Goal: Task Accomplishment & Management: Use online tool/utility

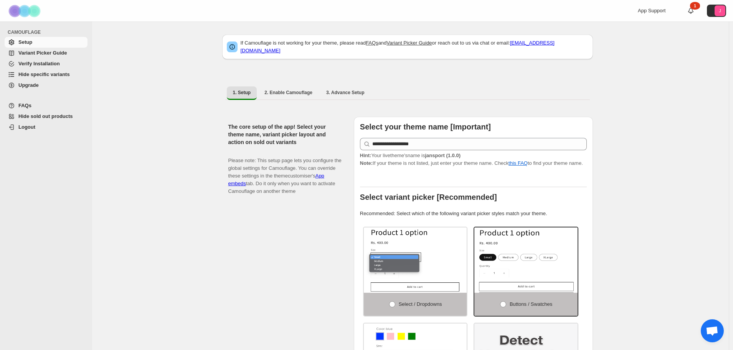
click at [35, 76] on span "Hide specific variants" at bounding box center [43, 74] width 51 height 6
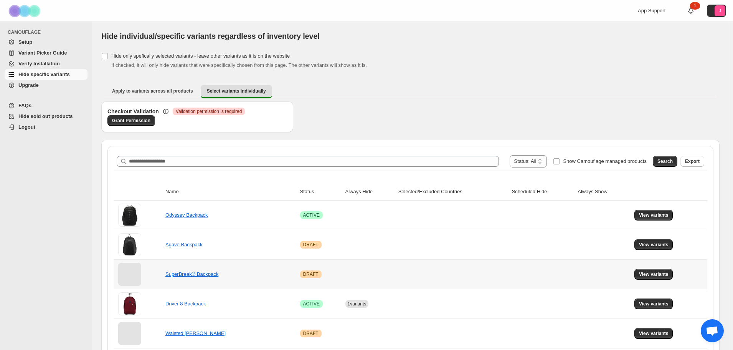
scroll to position [38, 0]
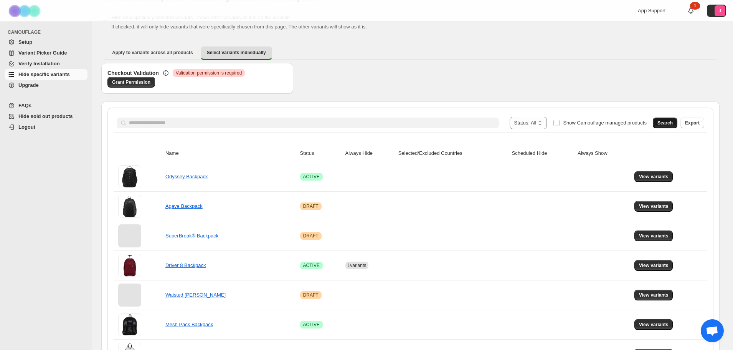
click at [668, 124] on span "Search" at bounding box center [664, 123] width 15 height 6
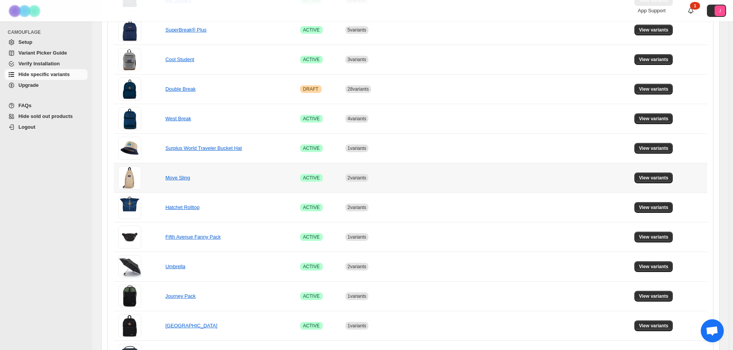
scroll to position [477, 0]
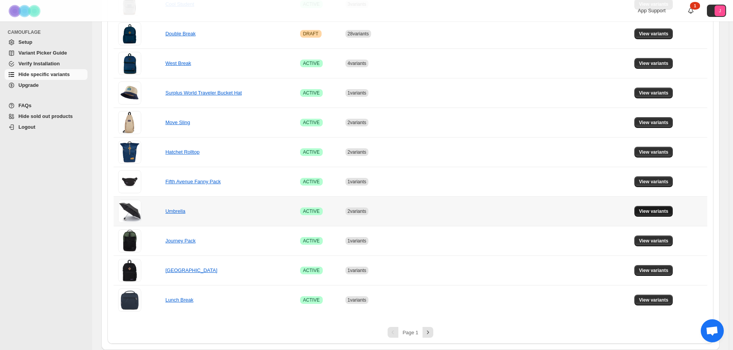
click at [668, 211] on span "View variants" at bounding box center [654, 211] width 30 height 6
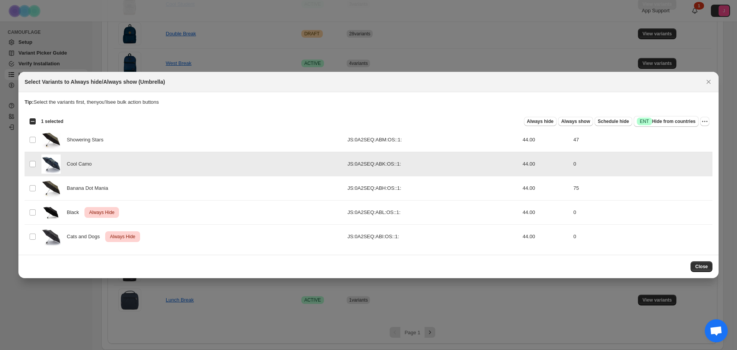
drag, startPoint x: 557, startPoint y: 149, endPoint x: 559, endPoint y: 163, distance: 14.7
click at [559, 163] on div "Loading product variants… Loading product variants… Select all product variants…" at bounding box center [369, 181] width 688 height 135
click at [547, 124] on span "Always hide" at bounding box center [540, 121] width 26 height 6
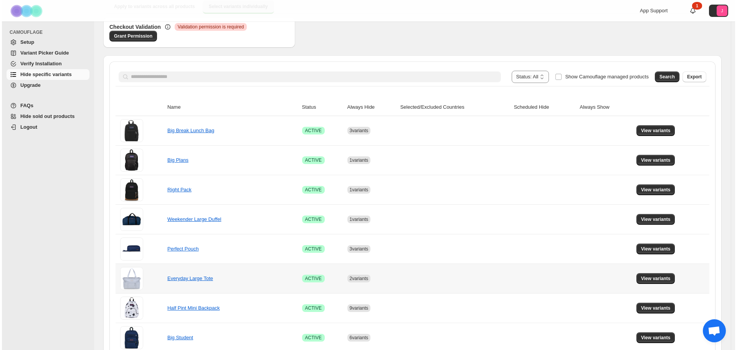
scroll to position [0, 0]
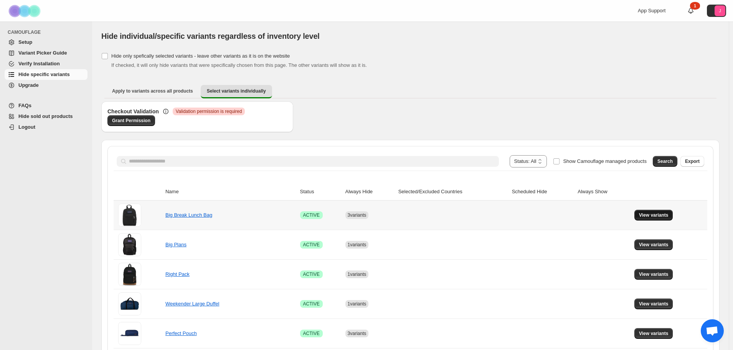
click at [654, 217] on span "View variants" at bounding box center [654, 215] width 30 height 6
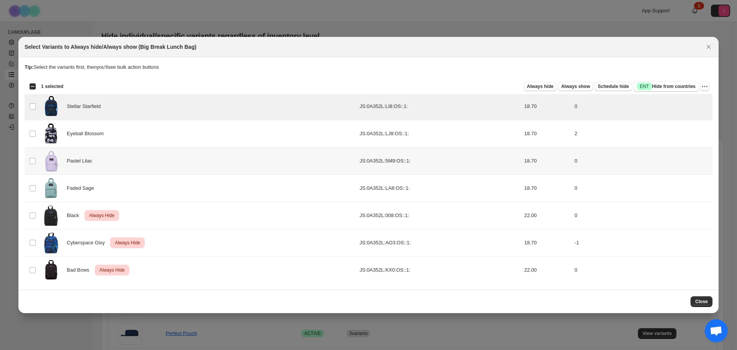
click at [33, 155] on td "Select product variant" at bounding box center [32, 160] width 15 height 27
click at [33, 183] on td "Select product variant" at bounding box center [32, 187] width 15 height 27
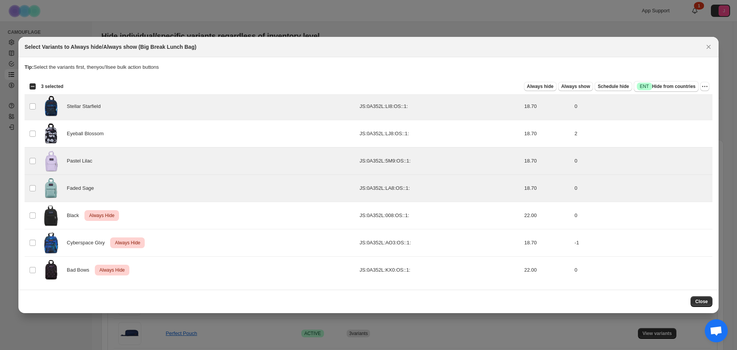
click at [709, 85] on div "Select all 7 product variants 3 selected Always hide Always show Schedule hide …" at bounding box center [369, 86] width 688 height 15
click at [703, 87] on icon "More actions" at bounding box center [705, 86] width 8 height 8
click at [685, 99] on span "Undo always hide" at bounding box center [669, 101] width 40 height 6
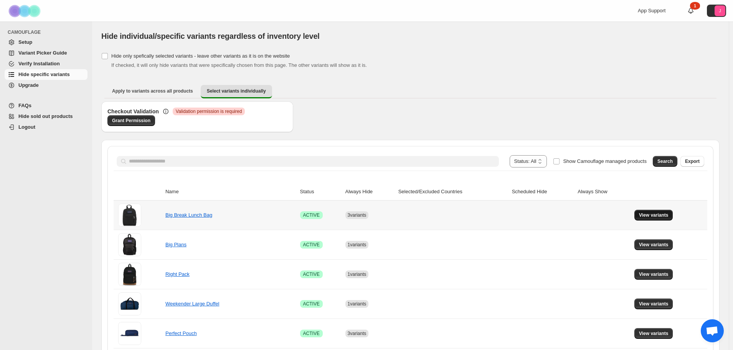
click at [649, 216] on span "View variants" at bounding box center [654, 215] width 30 height 6
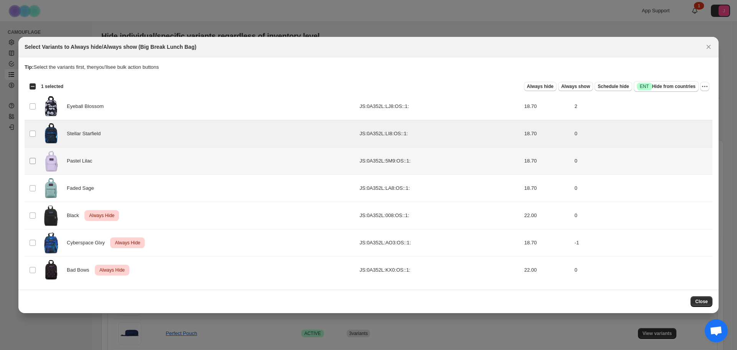
click at [29, 158] on span ":r1l:" at bounding box center [32, 160] width 7 height 7
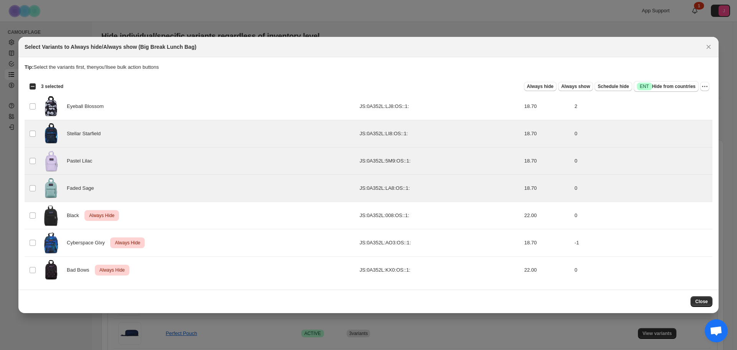
click at [540, 91] on div "Always hide Always show Schedule hide Success ENT Hide from countries" at bounding box center [383, 86] width 629 height 11
click at [541, 87] on span "Always hide" at bounding box center [540, 86] width 26 height 6
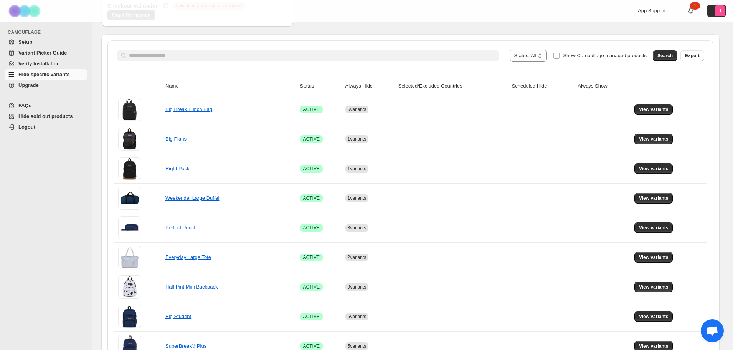
scroll to position [115, 0]
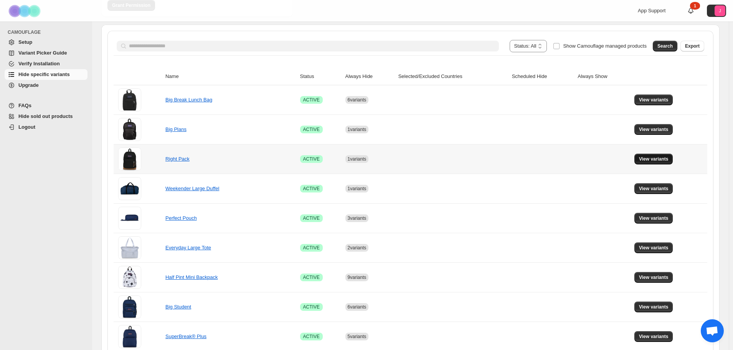
click at [648, 155] on button "View variants" at bounding box center [653, 158] width 39 height 11
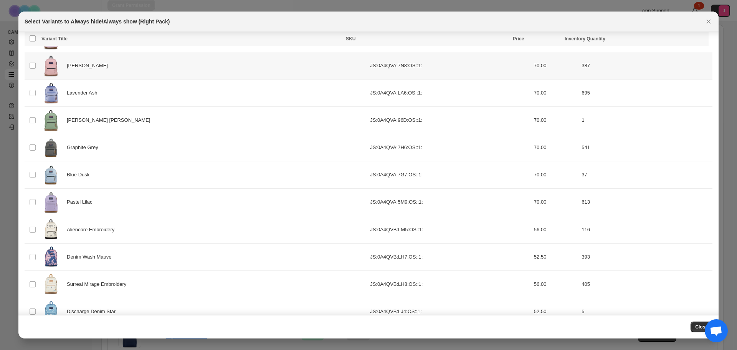
scroll to position [468, 0]
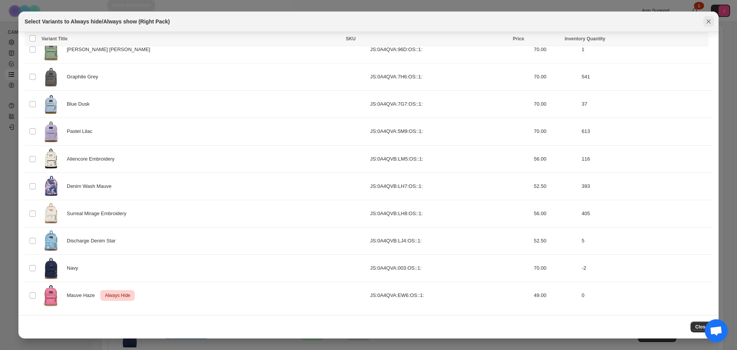
click at [711, 18] on icon "Close" at bounding box center [708, 22] width 8 height 8
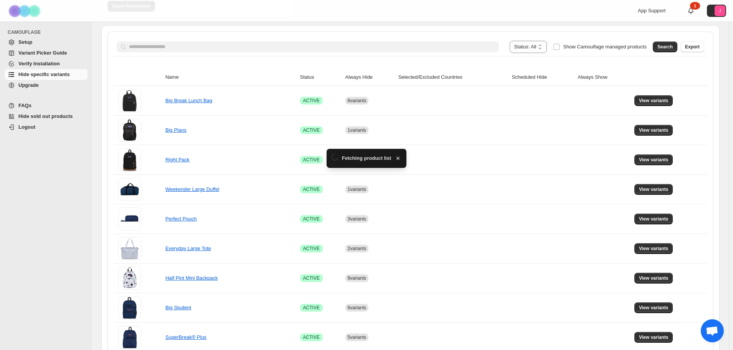
scroll to position [115, 0]
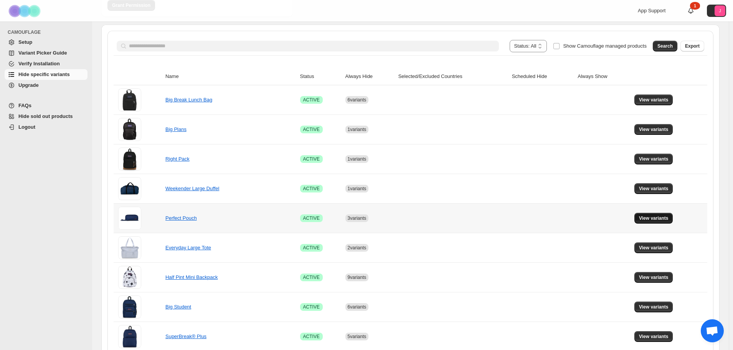
click at [650, 221] on button "View variants" at bounding box center [653, 218] width 39 height 11
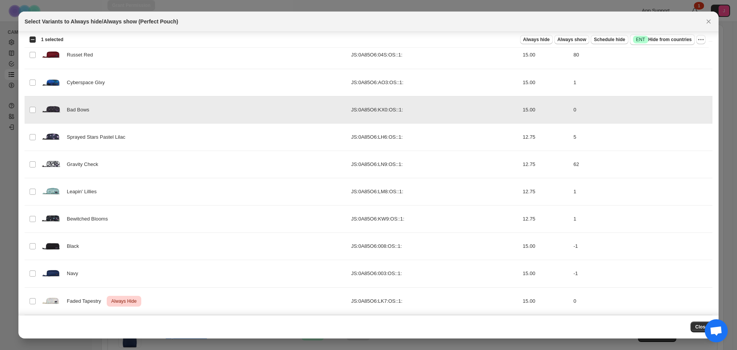
scroll to position [168, 0]
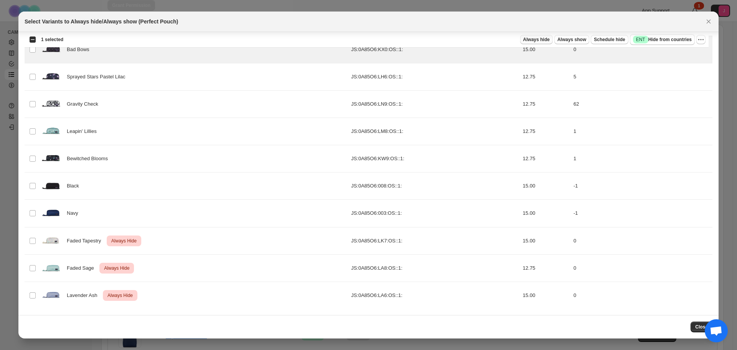
click at [541, 40] on span "Always hide" at bounding box center [536, 39] width 26 height 6
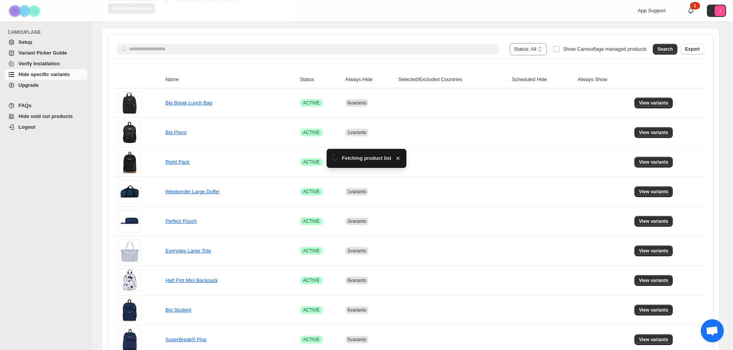
scroll to position [115, 0]
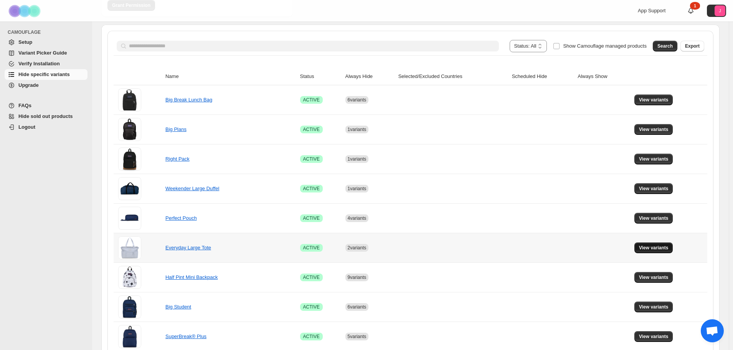
click at [663, 243] on button "View variants" at bounding box center [653, 247] width 39 height 11
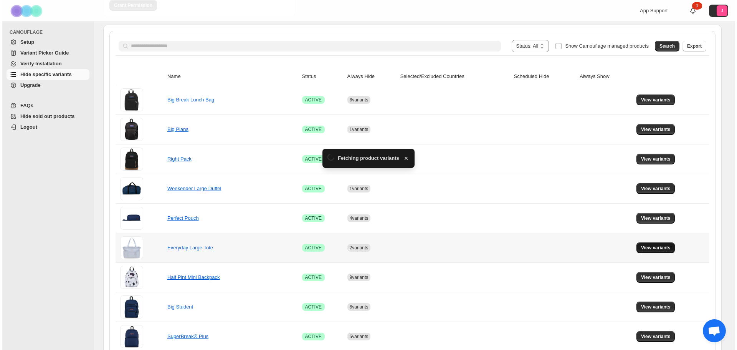
scroll to position [0, 0]
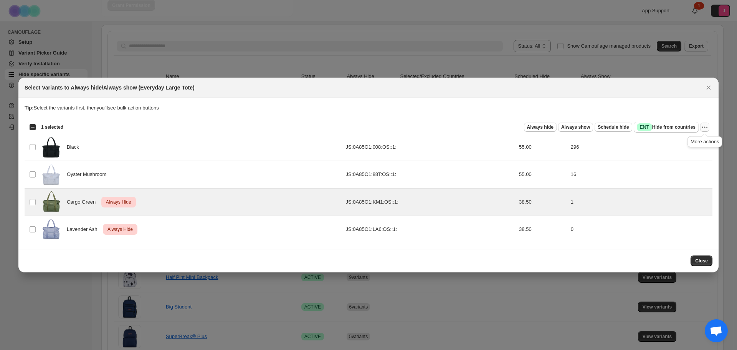
click at [705, 125] on icon "More actions" at bounding box center [705, 127] width 8 height 8
click at [670, 142] on span "Undo always hide" at bounding box center [669, 142] width 40 height 6
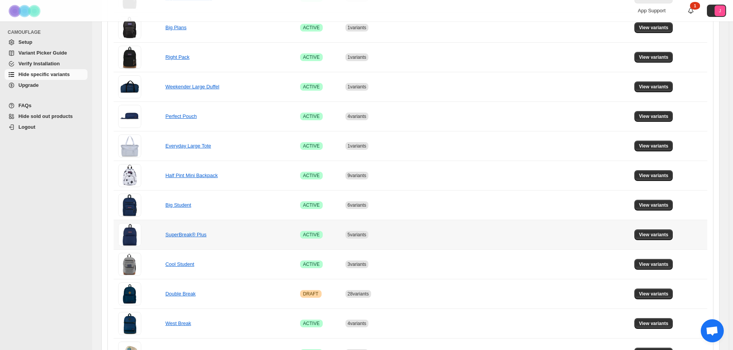
scroll to position [230, 0]
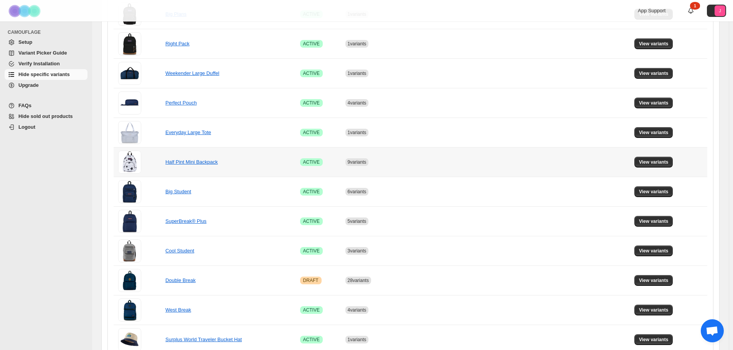
click at [666, 156] on td "View variants" at bounding box center [669, 162] width 75 height 30
click at [665, 160] on span "View variants" at bounding box center [654, 162] width 30 height 6
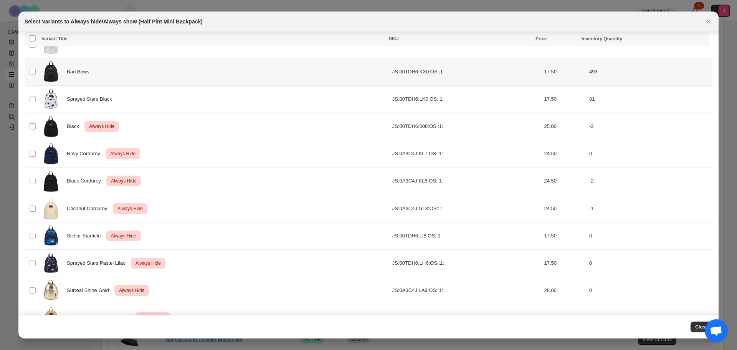
scroll to position [250, 0]
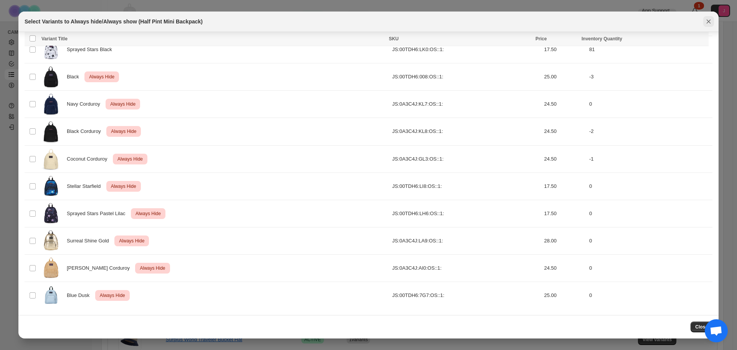
click at [710, 18] on icon "Close" at bounding box center [708, 22] width 8 height 8
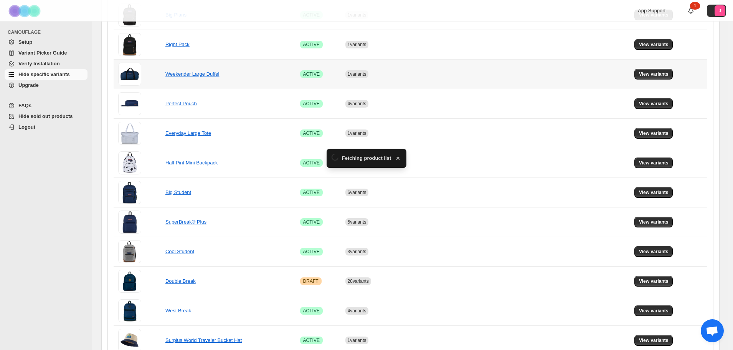
scroll to position [230, 0]
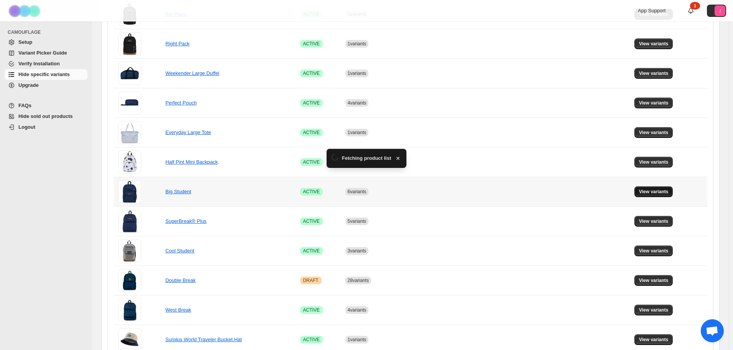
click at [655, 191] on span "View variants" at bounding box center [654, 191] width 30 height 6
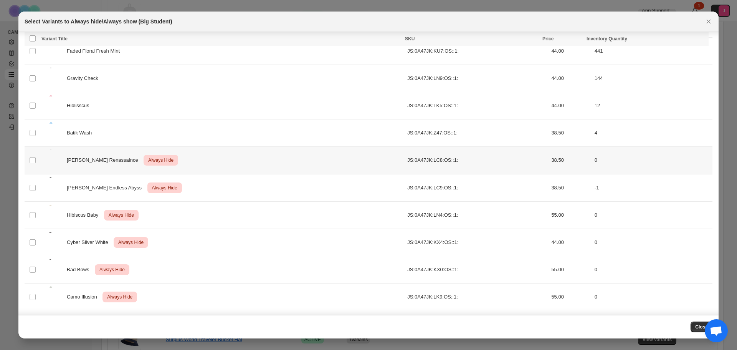
scroll to position [659, 0]
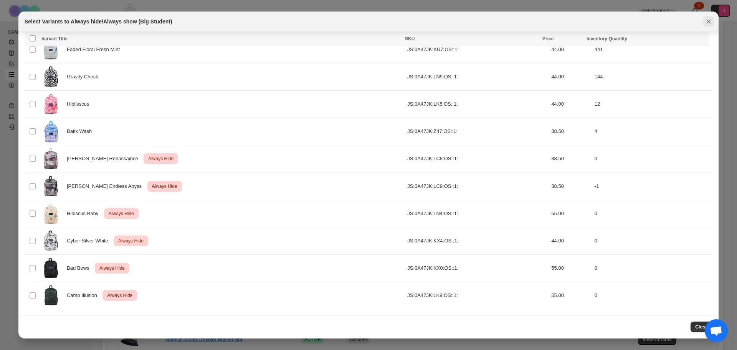
click at [710, 24] on icon "Close" at bounding box center [708, 22] width 8 height 8
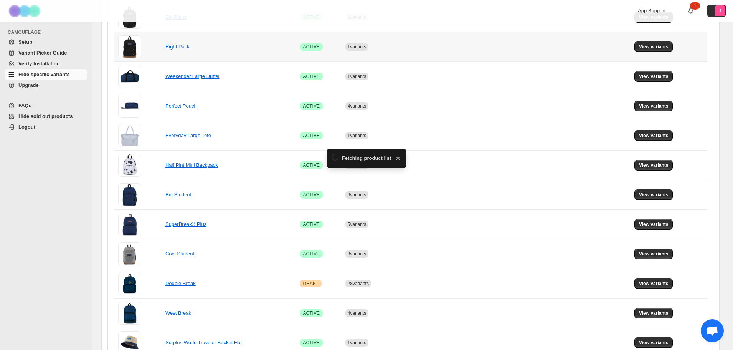
scroll to position [230, 0]
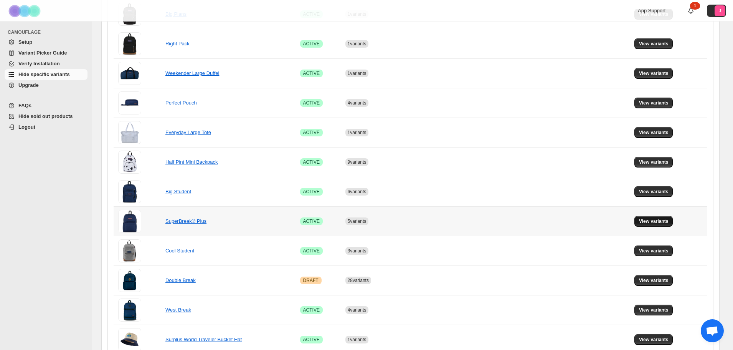
click at [643, 219] on span "View variants" at bounding box center [654, 221] width 30 height 6
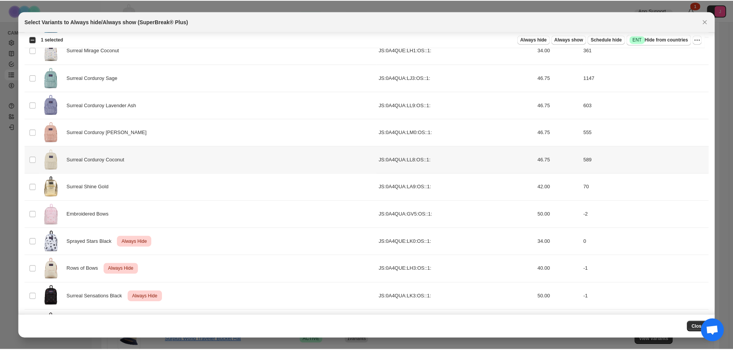
scroll to position [823, 0]
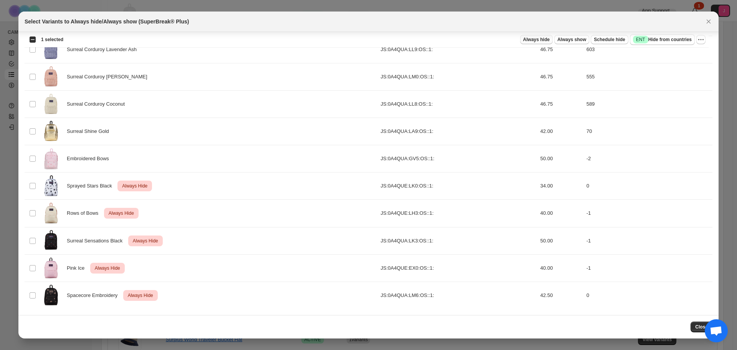
click at [544, 39] on span "Always hide" at bounding box center [536, 39] width 26 height 6
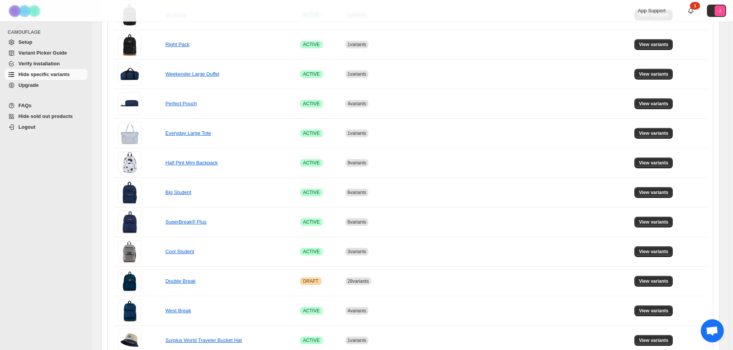
scroll to position [230, 0]
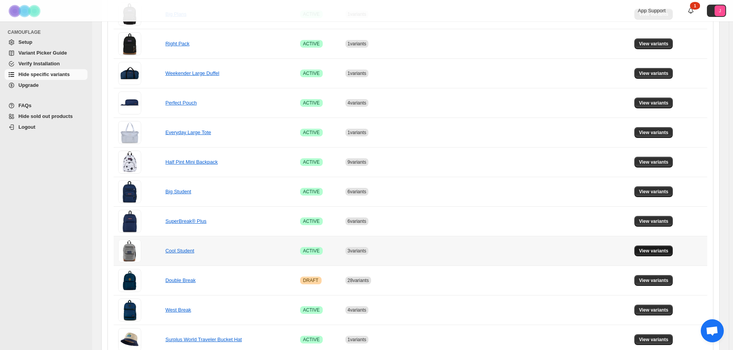
click at [661, 249] on span "View variants" at bounding box center [654, 250] width 30 height 6
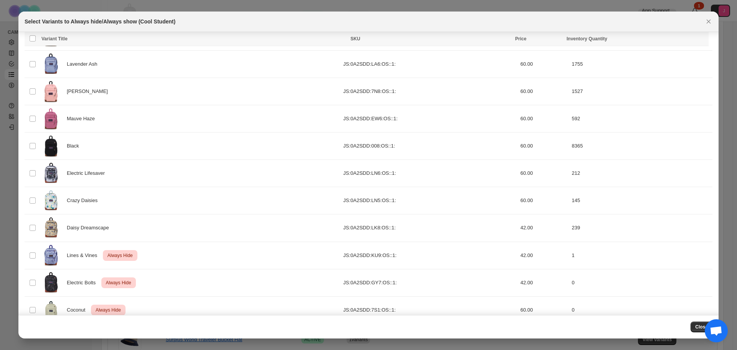
scroll to position [168, 0]
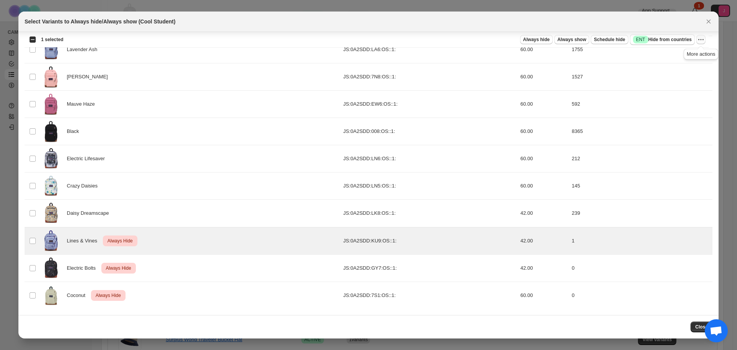
click at [700, 40] on icon "More actions" at bounding box center [701, 40] width 8 height 8
click at [671, 56] on span "Undo always hide" at bounding box center [665, 55] width 40 height 6
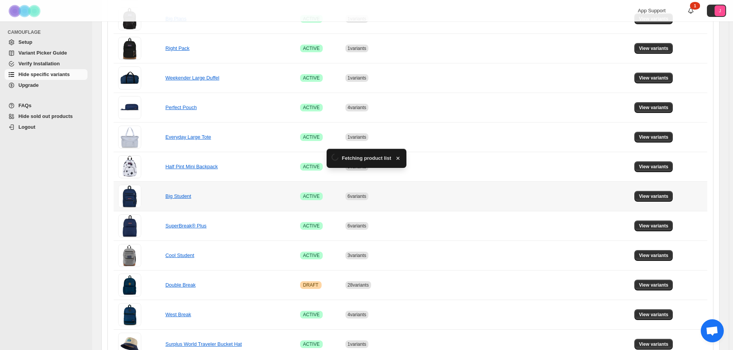
scroll to position [230, 0]
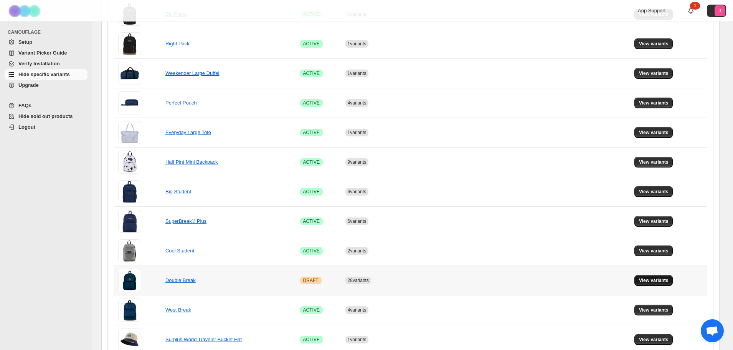
click at [656, 279] on span "View variants" at bounding box center [654, 280] width 30 height 6
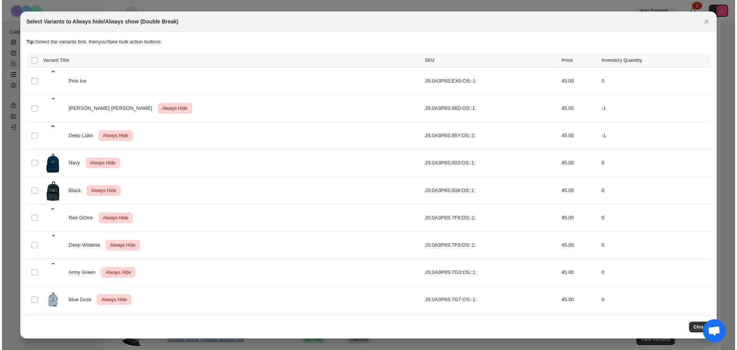
scroll to position [0, 0]
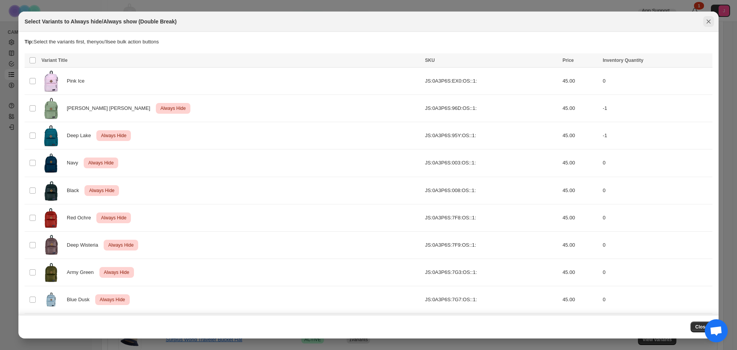
click at [709, 23] on icon "Close" at bounding box center [708, 22] width 8 height 8
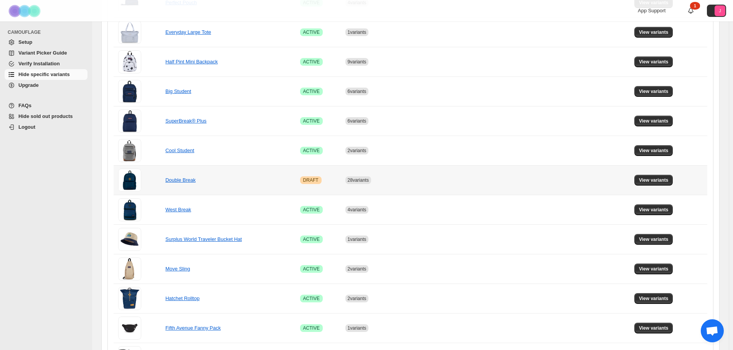
scroll to position [345, 0]
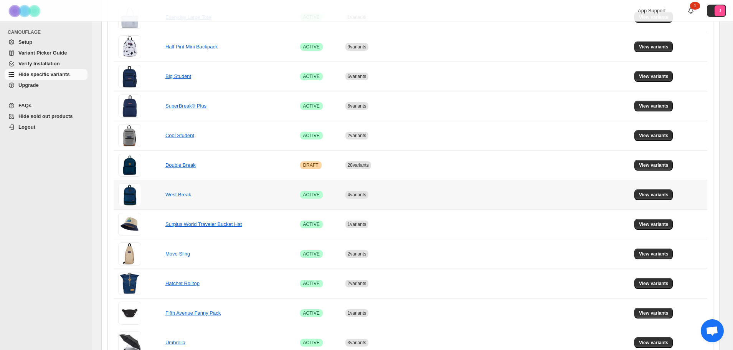
click at [647, 181] on td "View variants" at bounding box center [669, 195] width 75 height 30
click at [647, 187] on td "View variants" at bounding box center [669, 195] width 75 height 30
click at [648, 191] on button "View variants" at bounding box center [653, 194] width 39 height 11
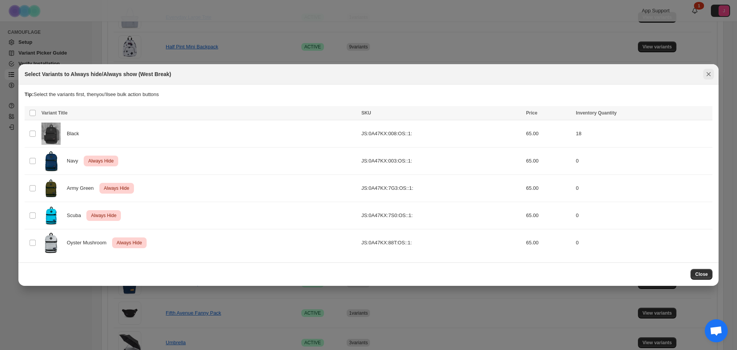
click at [710, 71] on icon "Close" at bounding box center [708, 74] width 8 height 8
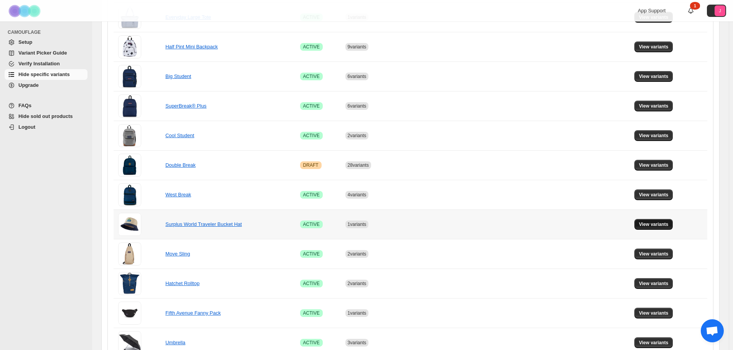
click at [673, 223] on button "View variants" at bounding box center [653, 224] width 39 height 11
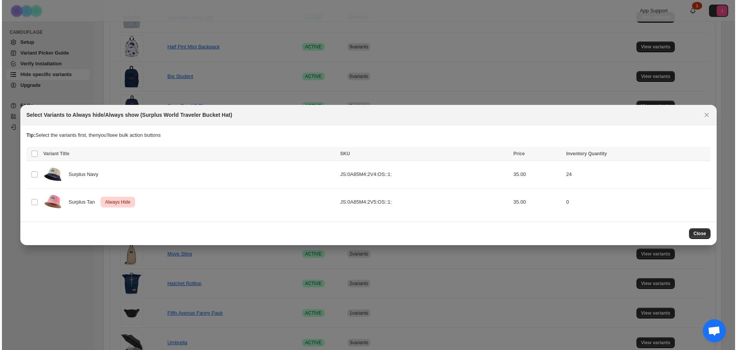
scroll to position [0, 0]
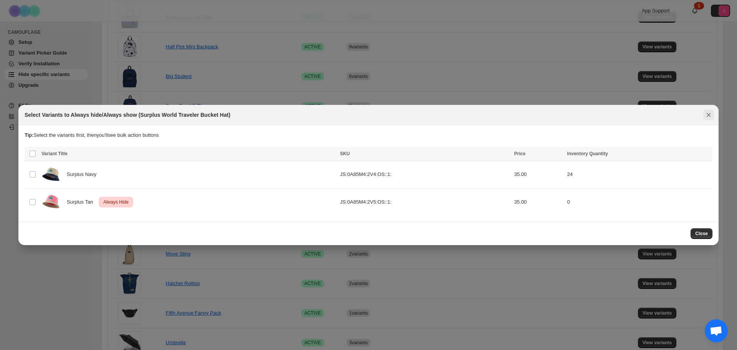
click at [710, 112] on icon "Close" at bounding box center [708, 115] width 8 height 8
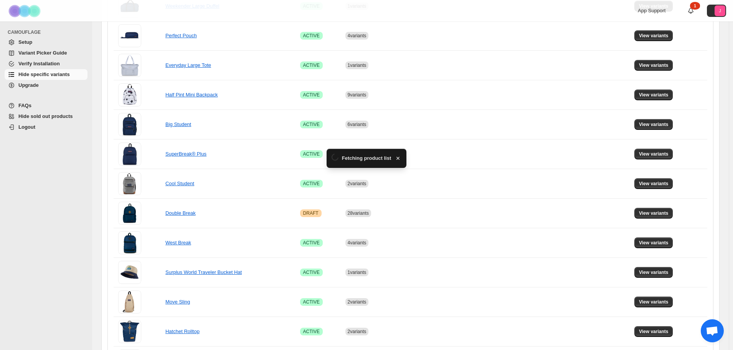
scroll to position [345, 0]
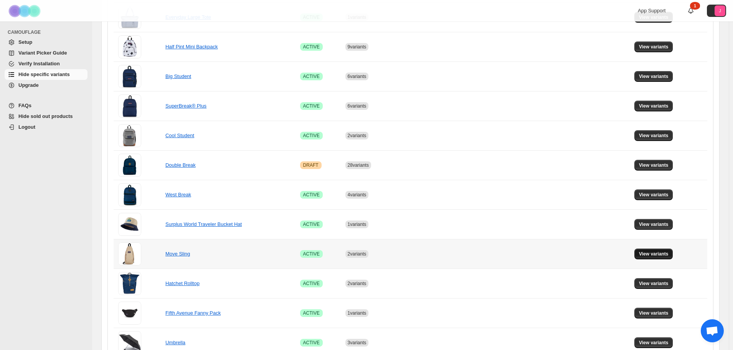
click at [641, 253] on button "View variants" at bounding box center [653, 253] width 39 height 11
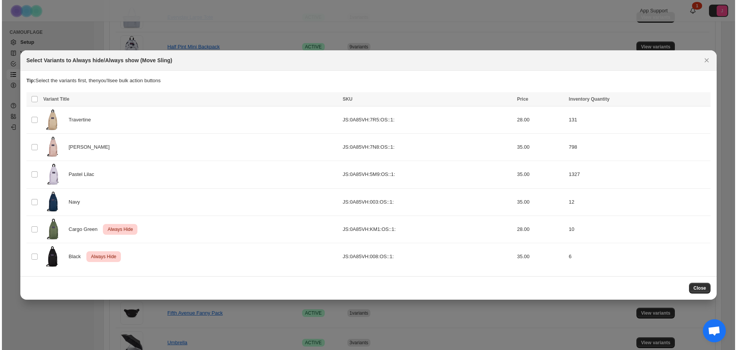
scroll to position [0, 0]
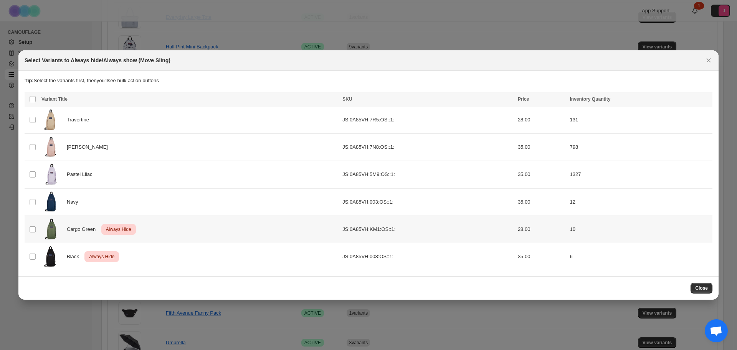
click at [33, 221] on td "Select product variant" at bounding box center [32, 228] width 15 height 27
click at [38, 259] on td "Select product variant" at bounding box center [32, 255] width 15 height 27
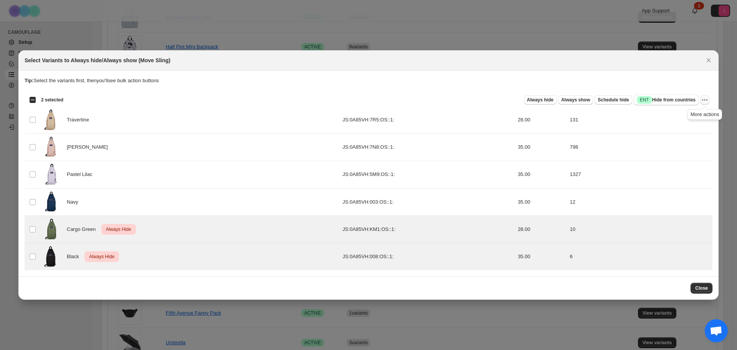
click at [704, 97] on icon "More actions" at bounding box center [705, 100] width 8 height 8
click at [677, 115] on span "Undo always hide" at bounding box center [669, 115] width 40 height 6
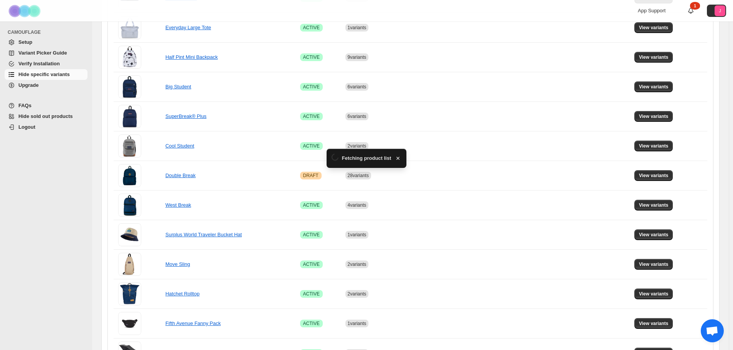
scroll to position [345, 0]
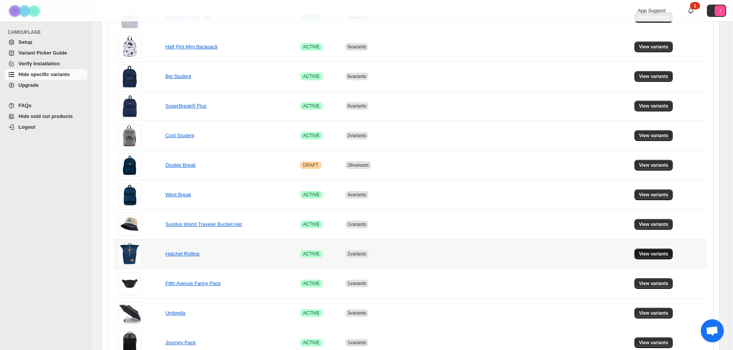
click at [663, 249] on button "View variants" at bounding box center [653, 253] width 39 height 11
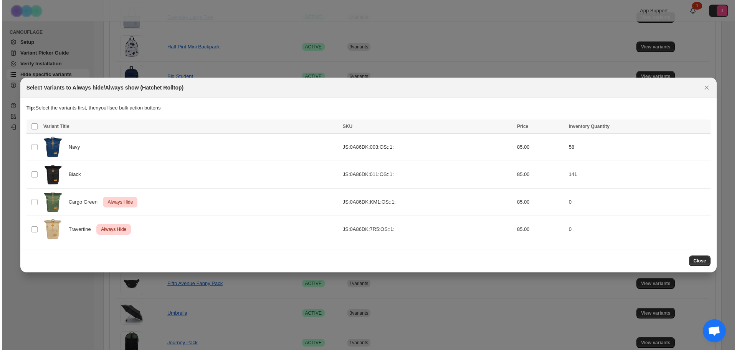
scroll to position [0, 0]
